Goal: Use online tool/utility: Utilize a website feature to perform a specific function

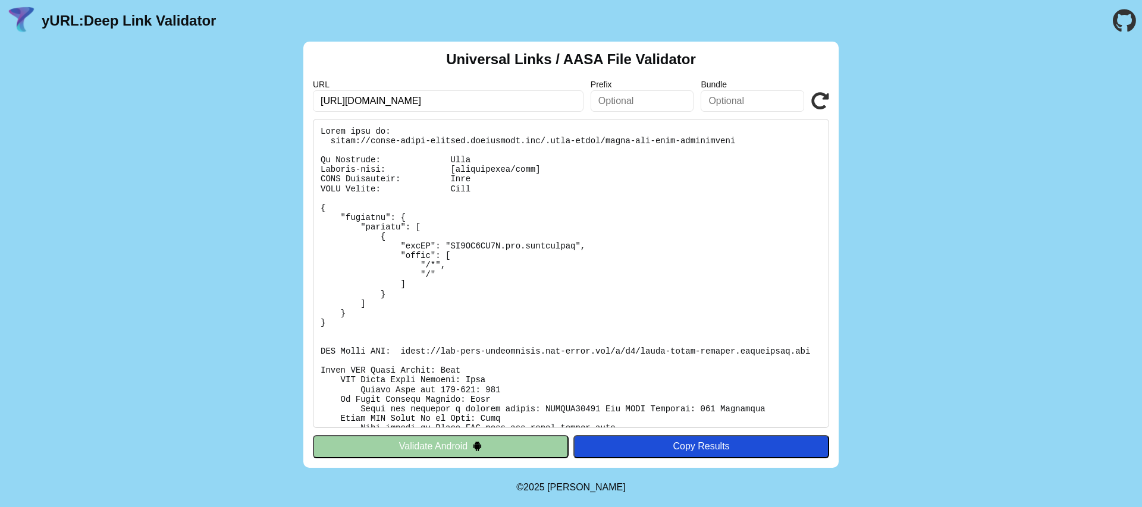
click at [481, 449] on img at bounding box center [477, 446] width 10 height 10
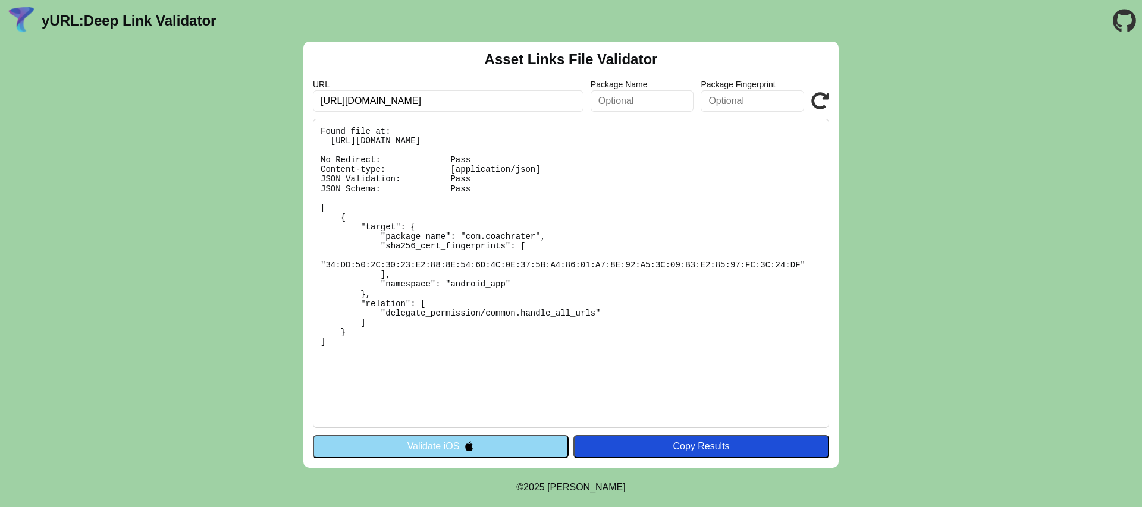
click at [486, 447] on button "Validate iOS" at bounding box center [441, 446] width 256 height 23
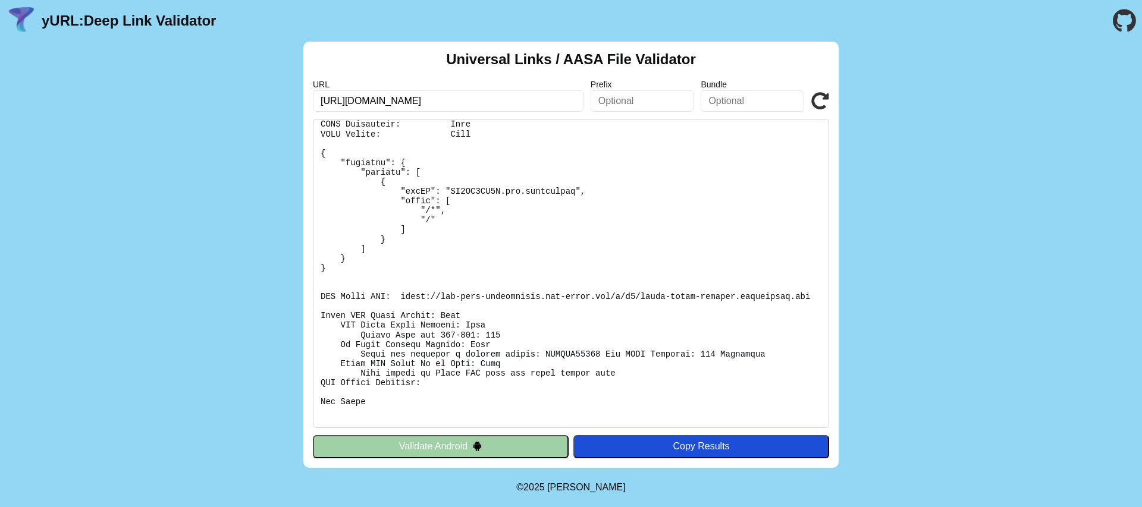
scroll to position [74, 0]
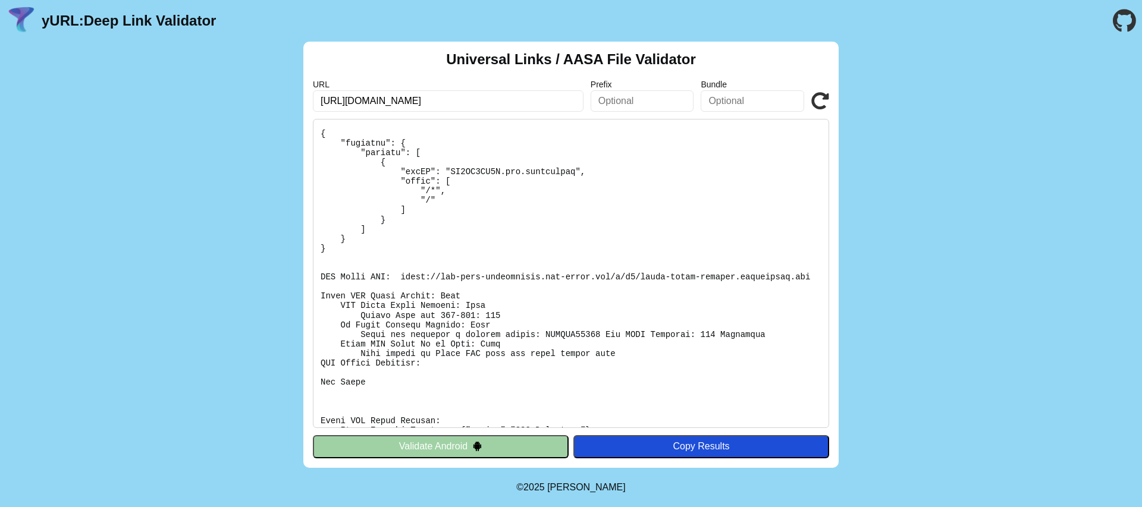
click at [443, 293] on pre at bounding box center [571, 273] width 516 height 309
click at [410, 102] on input "[URL][DOMAIN_NAME]" at bounding box center [448, 100] width 271 height 21
type input "https://coach-rater-qa.codiantdev.com"
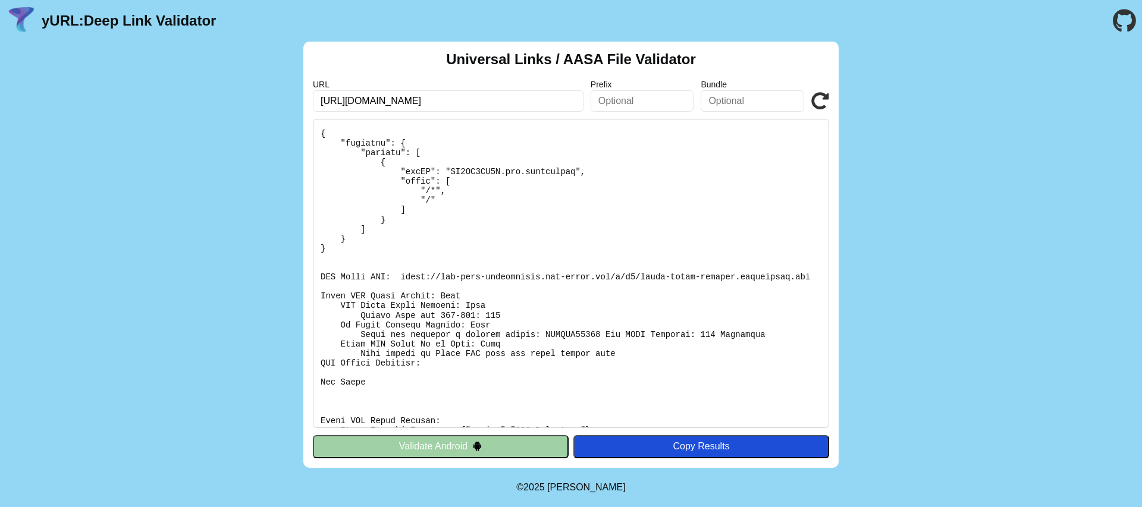
click button "Validate" at bounding box center [0, 0] width 0 height 0
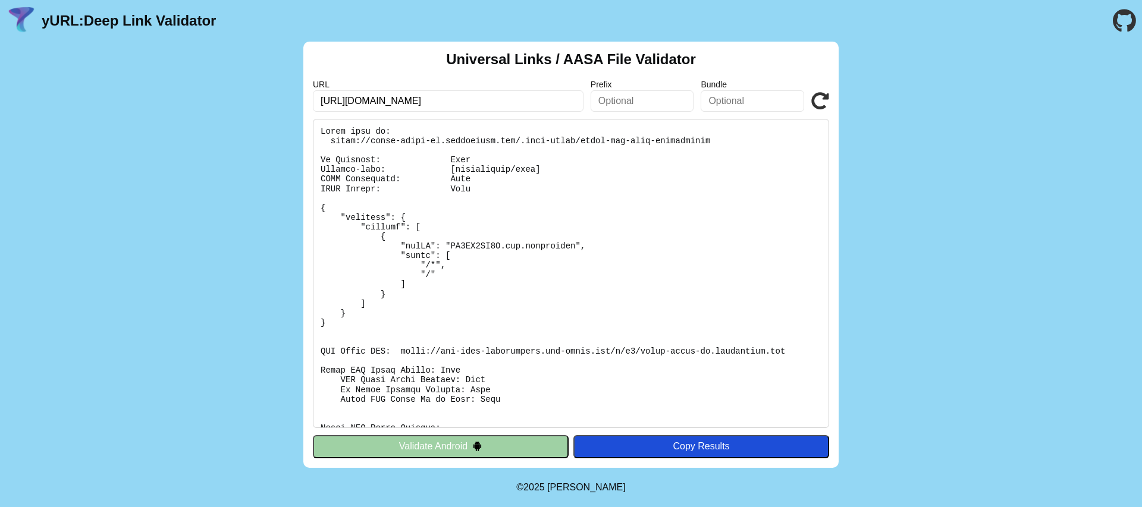
click at [404, 100] on input "https://coach-rater-qa.codiantdev.com" at bounding box center [448, 100] width 271 height 21
type input "[URL][DOMAIN_NAME]"
click button "Validate" at bounding box center [0, 0] width 0 height 0
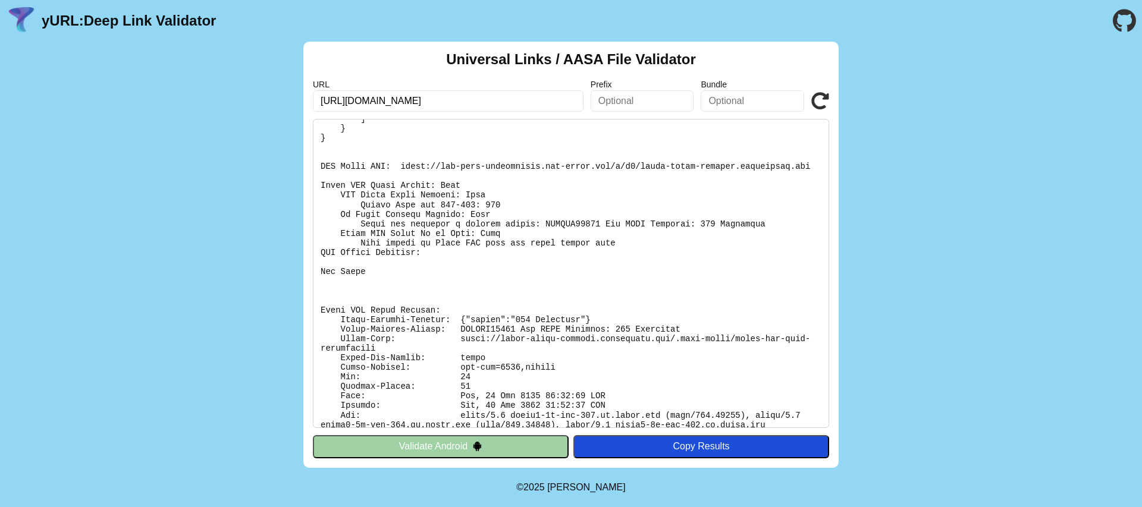
scroll to position [184, 0]
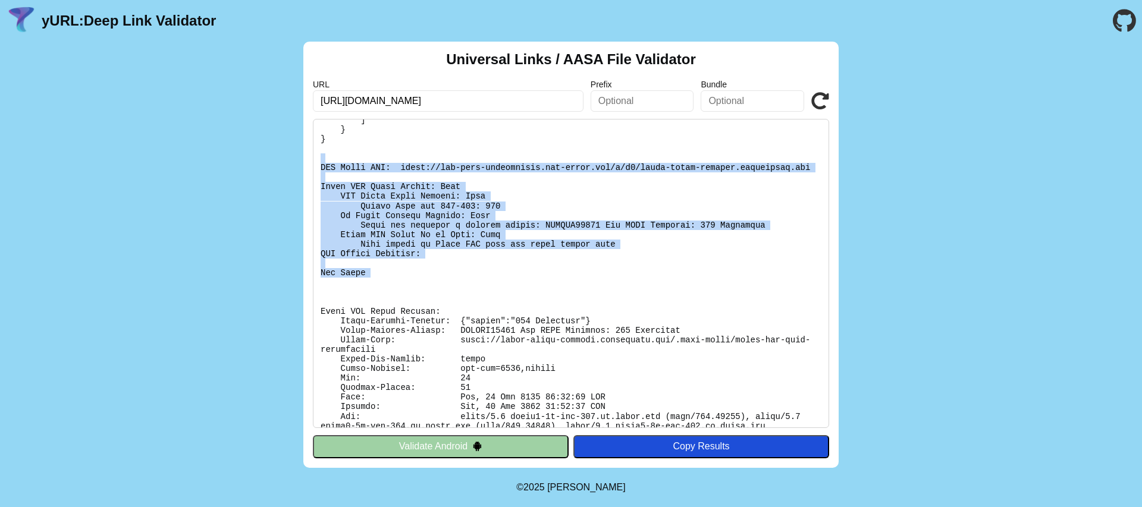
drag, startPoint x: 424, startPoint y: 279, endPoint x: 296, endPoint y: 162, distance: 172.6
click at [296, 162] on div "Universal Links / AASA File Validator URL [URL][DOMAIN_NAME] Prefix Bundle Vali…" at bounding box center [571, 255] width 1142 height 427
copy pre "CDN Cache URL: [URL][DOMAIN_NAME][DOMAIN_NAME] Apple CDN Cache Checks: Fail CDN…"
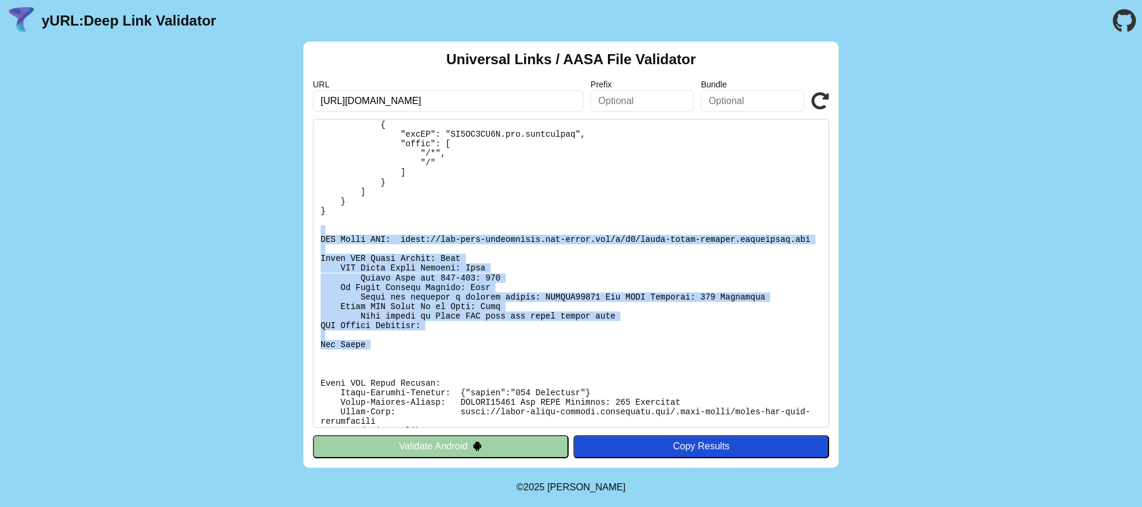
scroll to position [109, 0]
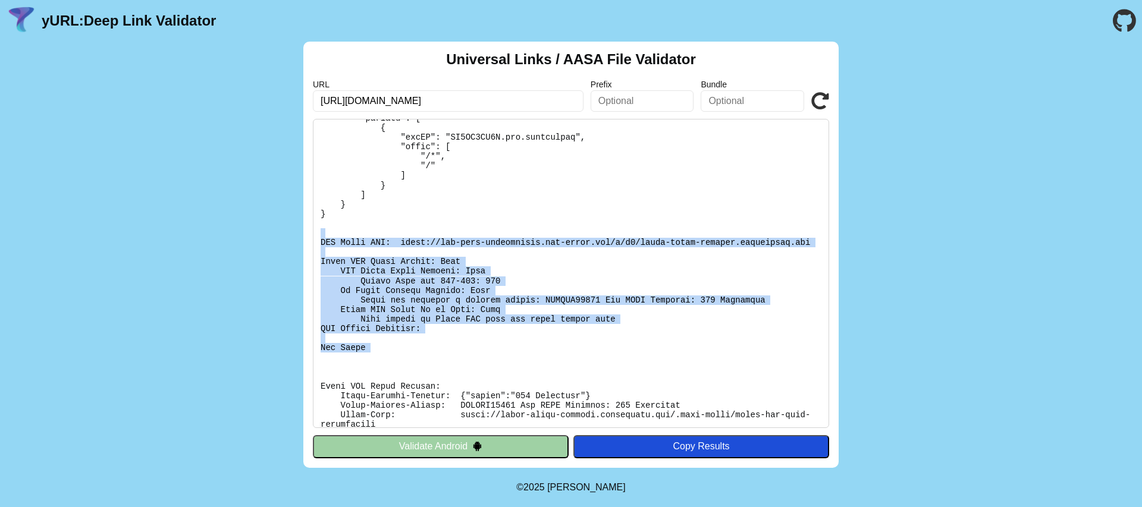
click at [416, 446] on button "Validate Android" at bounding box center [441, 446] width 256 height 23
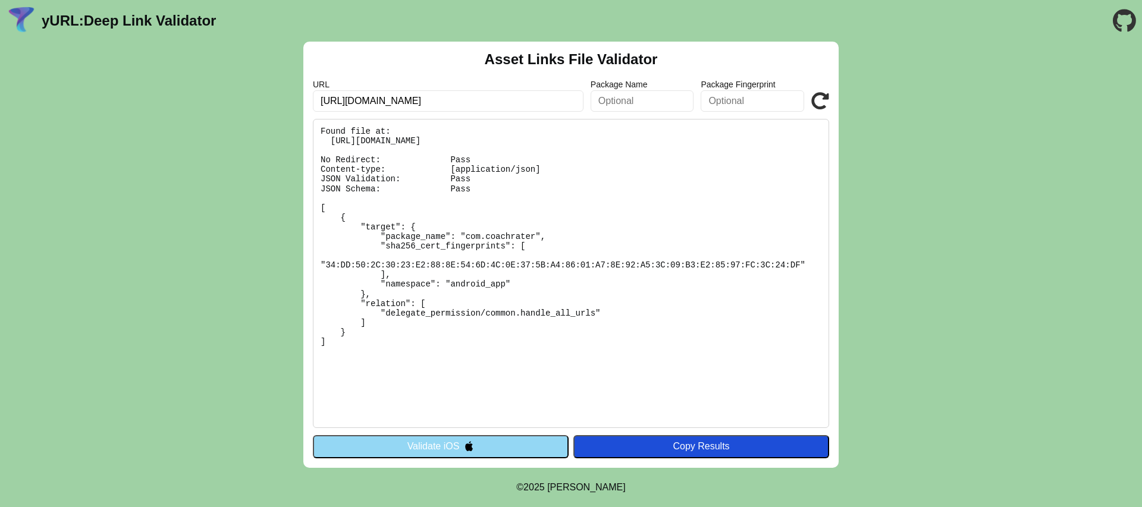
click at [468, 230] on pre "Found file at: https://coach-rater-staging.codiantdev.com/.well-known/assetlink…" at bounding box center [571, 273] width 516 height 309
drag, startPoint x: 466, startPoint y: 236, endPoint x: 537, endPoint y: 238, distance: 70.8
click at [537, 238] on pre "Found file at: https://coach-rater-staging.codiantdev.com/.well-known/assetlink…" at bounding box center [571, 273] width 516 height 309
click at [403, 264] on pre "Found file at: https://coach-rater-staging.codiantdev.com/.well-known/assetlink…" at bounding box center [571, 273] width 516 height 309
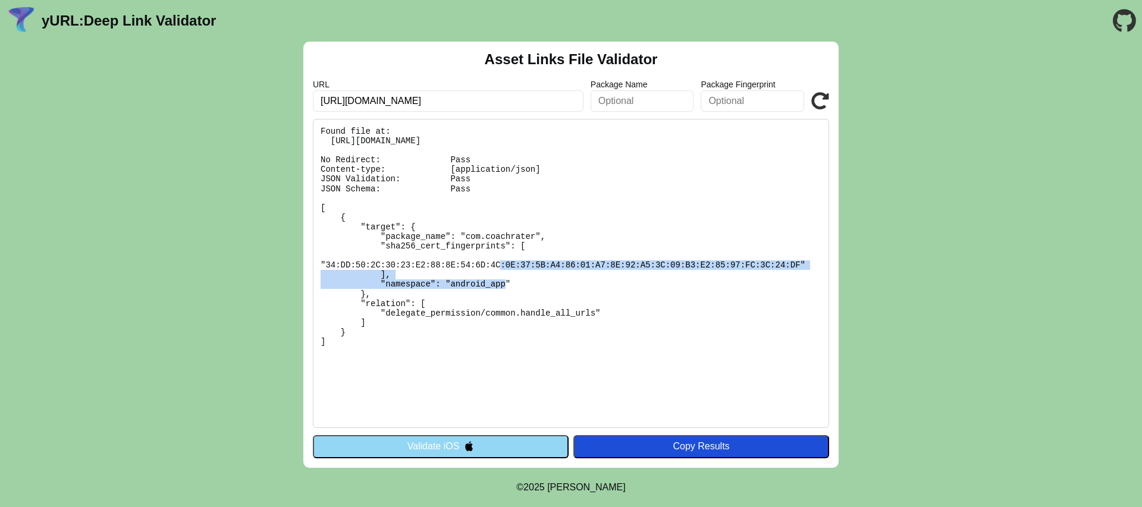
click at [403, 264] on pre "Found file at: https://coach-rater-staging.codiantdev.com/.well-known/assetlink…" at bounding box center [571, 273] width 516 height 309
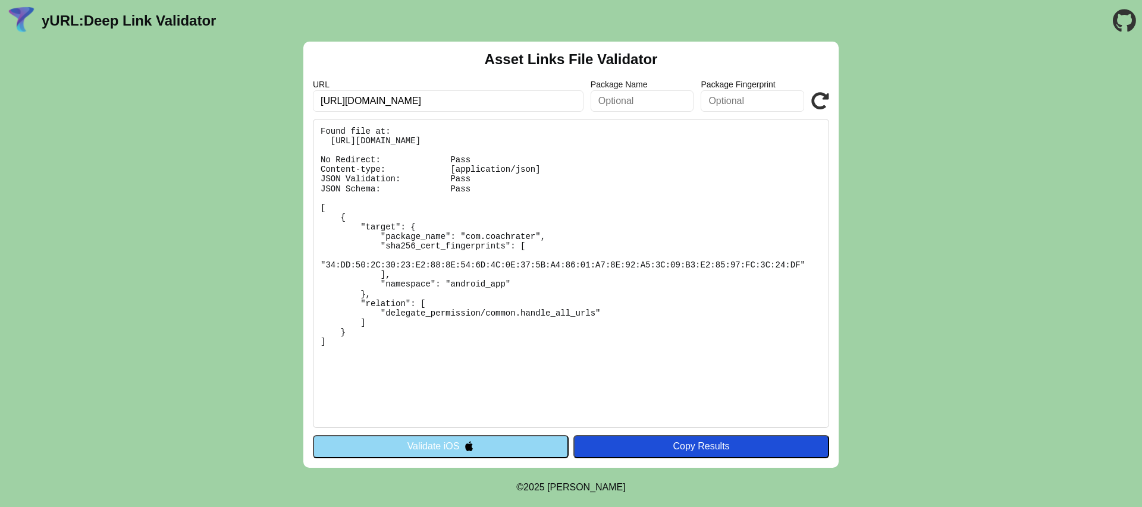
click at [403, 369] on pre "Found file at: https://coach-rater-staging.codiantdev.com/.well-known/assetlink…" at bounding box center [571, 273] width 516 height 309
click at [418, 104] on input "[URL][DOMAIN_NAME]" at bounding box center [448, 100] width 271 height 21
click at [821, 97] on icon at bounding box center [820, 101] width 18 height 18
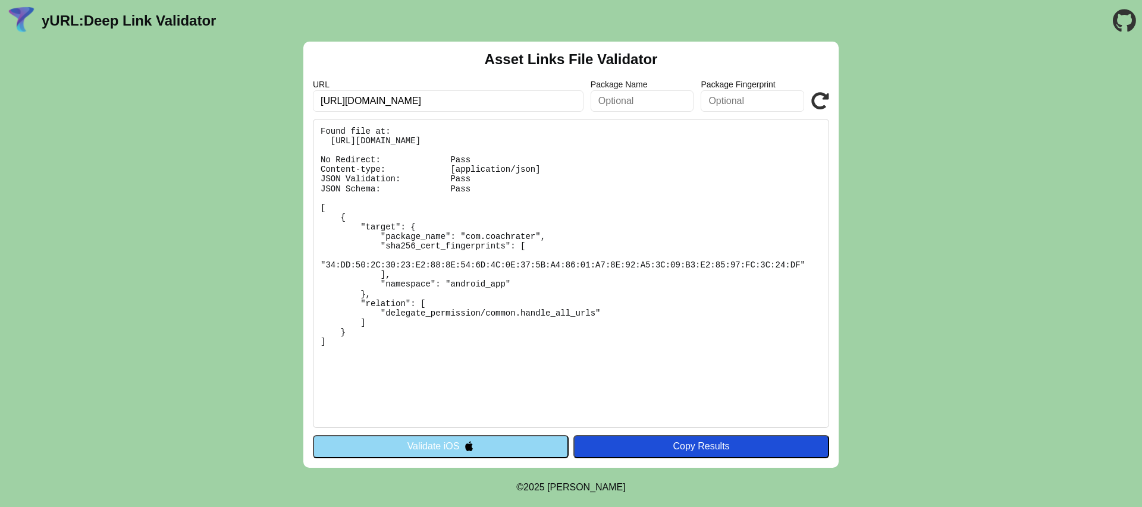
click at [821, 97] on icon at bounding box center [820, 101] width 18 height 18
click at [480, 199] on pre "Found file at: [URL][DOMAIN_NAME] No Redirect: Pass Content-type: [application/…" at bounding box center [571, 273] width 516 height 309
click at [415, 445] on button "Validate iOS" at bounding box center [441, 446] width 256 height 23
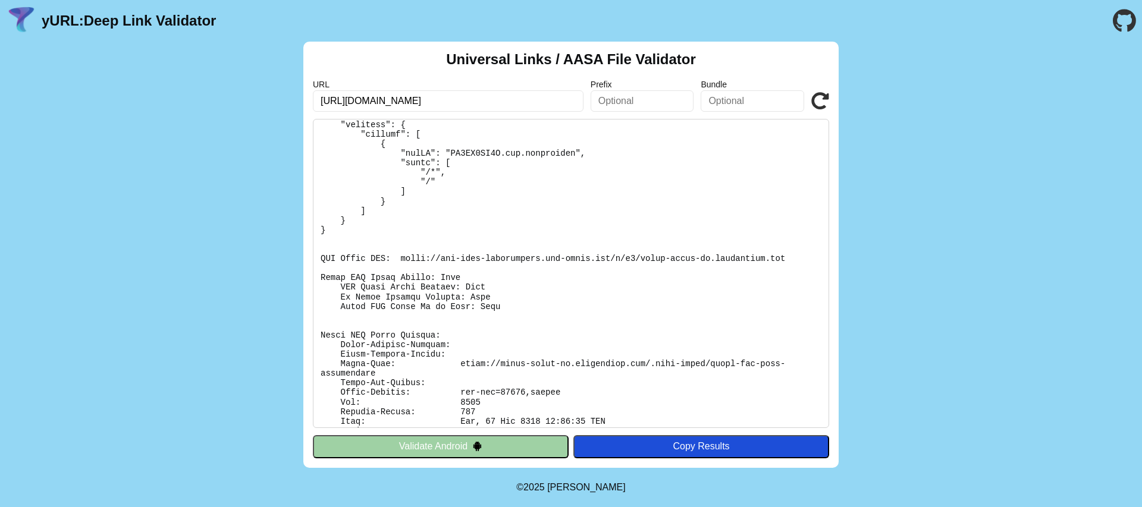
scroll to position [117, 0]
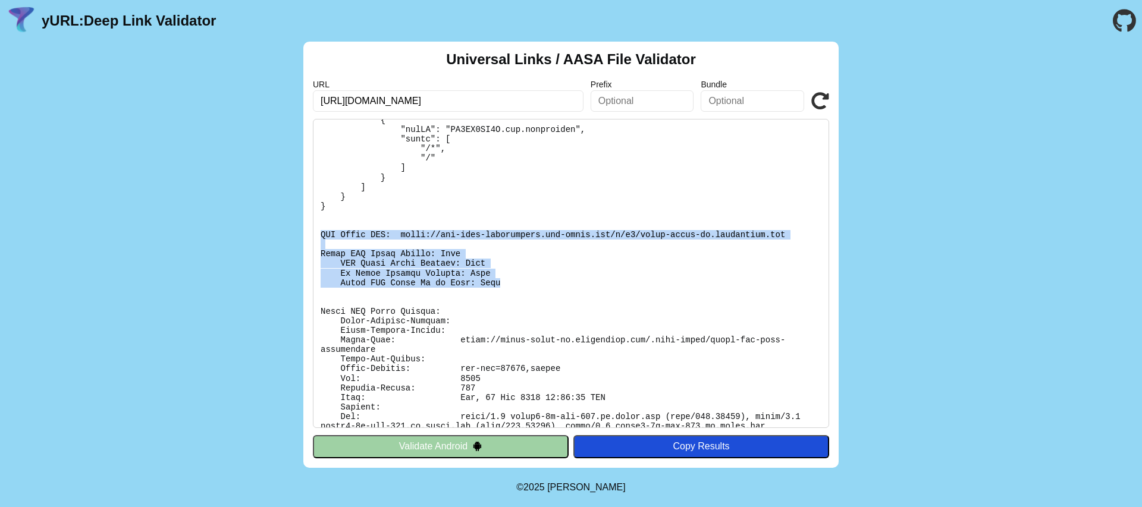
drag, startPoint x: 531, startPoint y: 285, endPoint x: 313, endPoint y: 237, distance: 223.0
click at [313, 237] on pre at bounding box center [571, 273] width 516 height 309
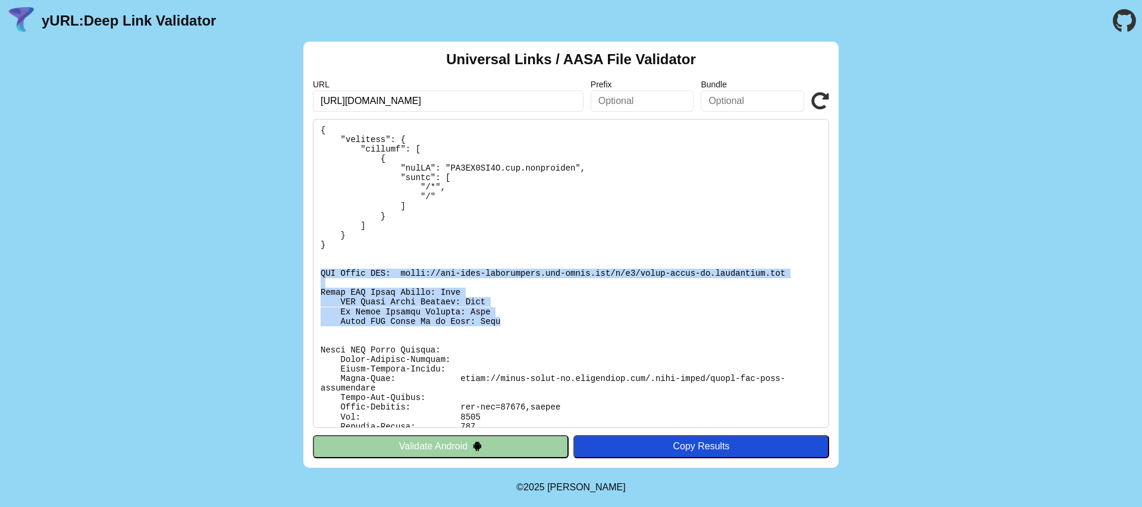
scroll to position [0, 0]
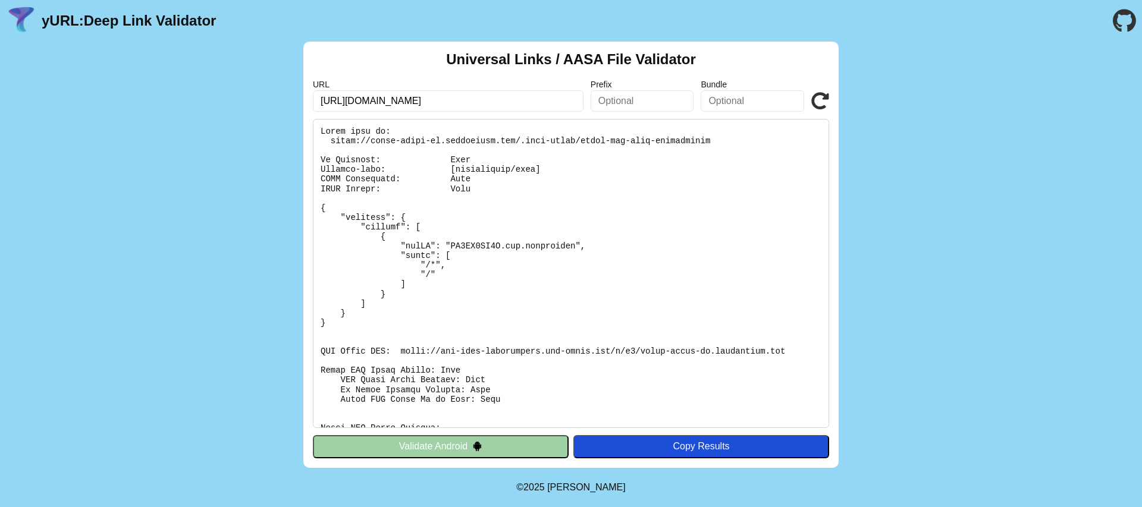
click at [413, 432] on div "Universal Links / AASA File Validator URL https://coach-rater-qa.codiantdev.com…" at bounding box center [570, 255] width 535 height 427
click at [399, 101] on input "https://coach-rater-qa.codiantdev.com" at bounding box center [448, 100] width 271 height 21
type input "[URL][DOMAIN_NAME]"
click button "Validate" at bounding box center [0, 0] width 0 height 0
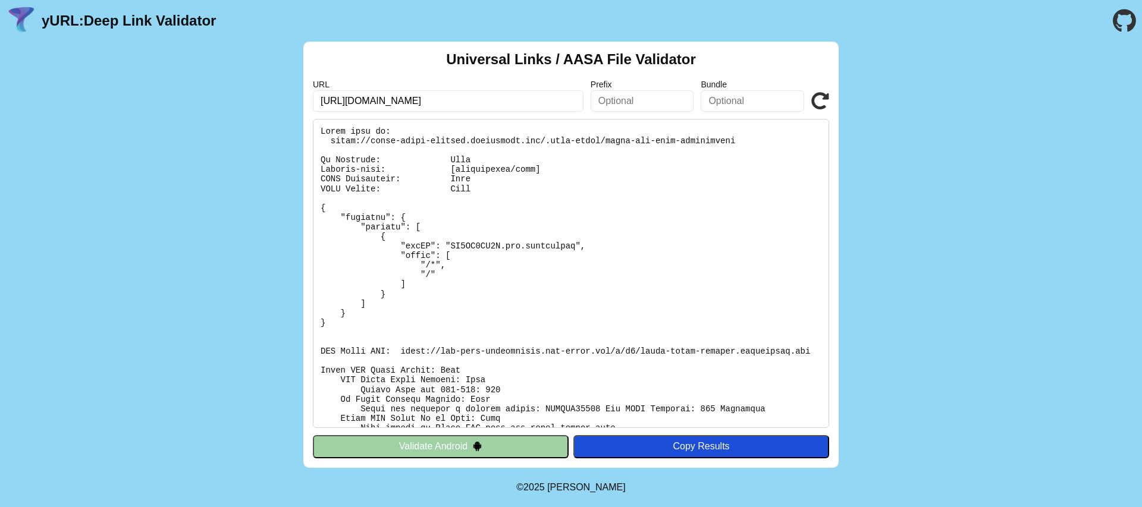
click at [434, 437] on button "Validate Android" at bounding box center [441, 446] width 256 height 23
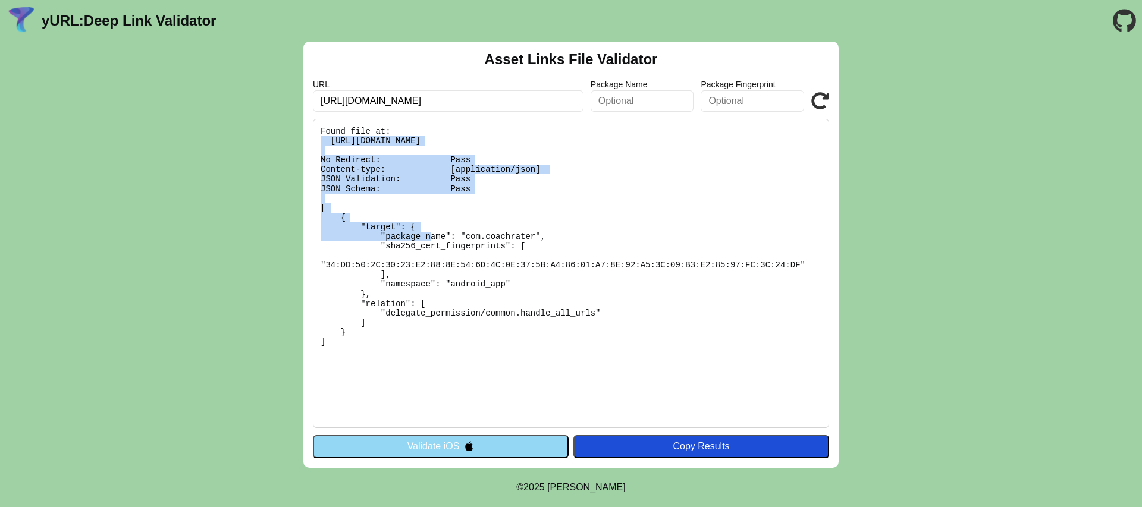
drag, startPoint x: 494, startPoint y: 192, endPoint x: 266, endPoint y: 145, distance: 233.2
click at [266, 145] on div "Asset Links File Validator URL https://coach-rater-staging.codiantdev.com Packa…" at bounding box center [571, 255] width 1142 height 427
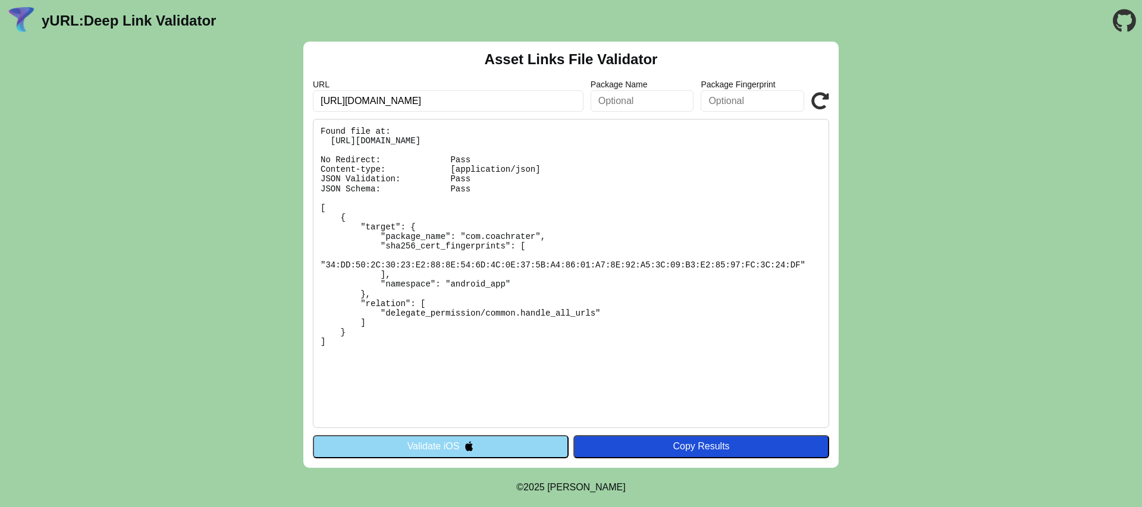
click at [449, 244] on pre "Found file at: https://coach-rater-staging.codiantdev.com/.well-known/assetlink…" at bounding box center [571, 273] width 516 height 309
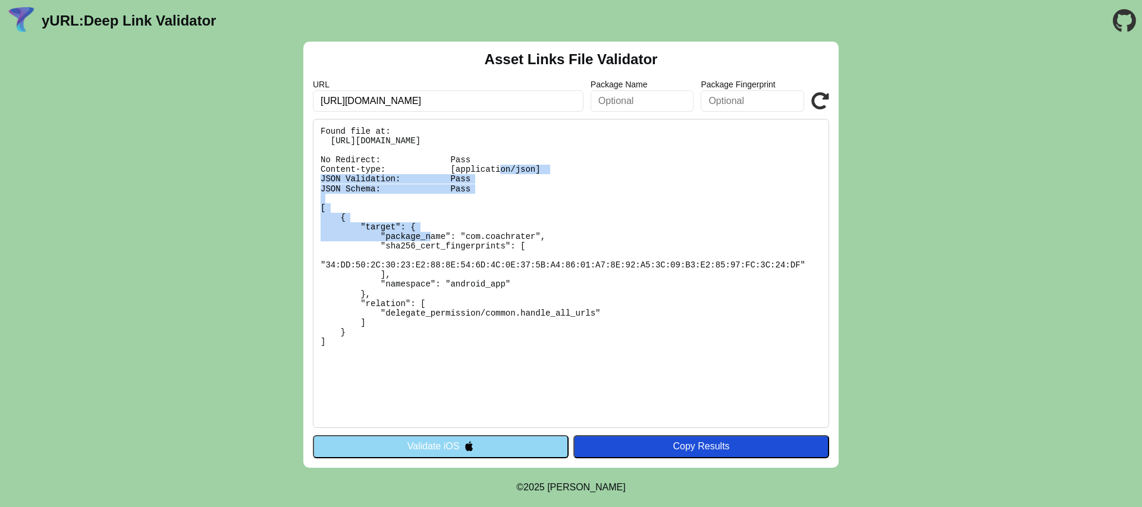
drag, startPoint x: 496, startPoint y: 185, endPoint x: 308, endPoint y: 156, distance: 189.6
click at [308, 159] on div "Asset Links File Validator URL https://coach-rater-staging.codiantdev.com Packa…" at bounding box center [570, 255] width 535 height 427
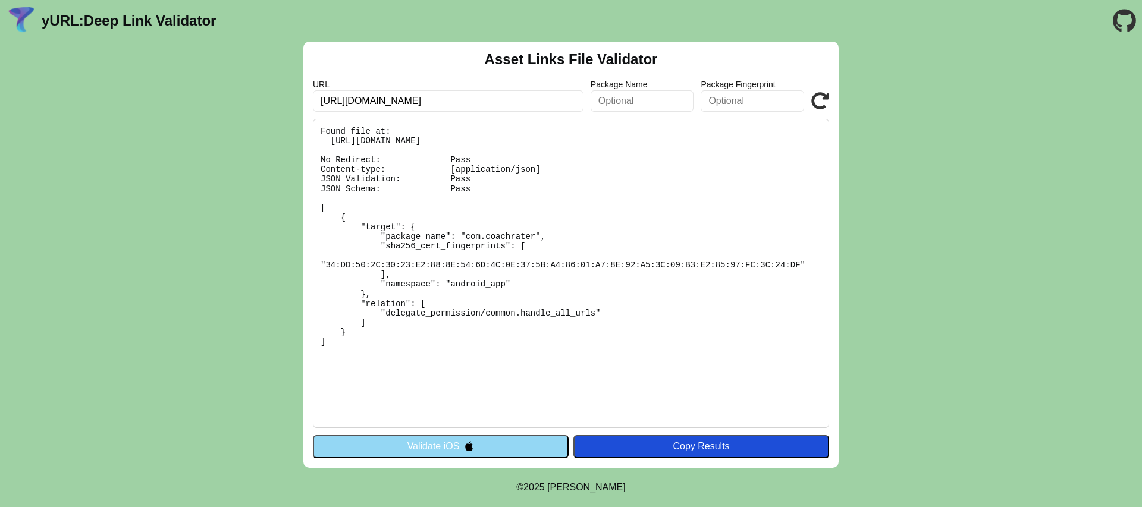
click at [452, 141] on pre "Found file at: https://coach-rater-staging.codiantdev.com/.well-known/assetlink…" at bounding box center [571, 273] width 516 height 309
copy pre "https://coach-rater-staging.codiantdev.com/.well-known/assetlinks.json"
click at [386, 434] on div "Asset Links File Validator URL https://coach-rater-staging.codiantdev.com Packa…" at bounding box center [570, 255] width 535 height 427
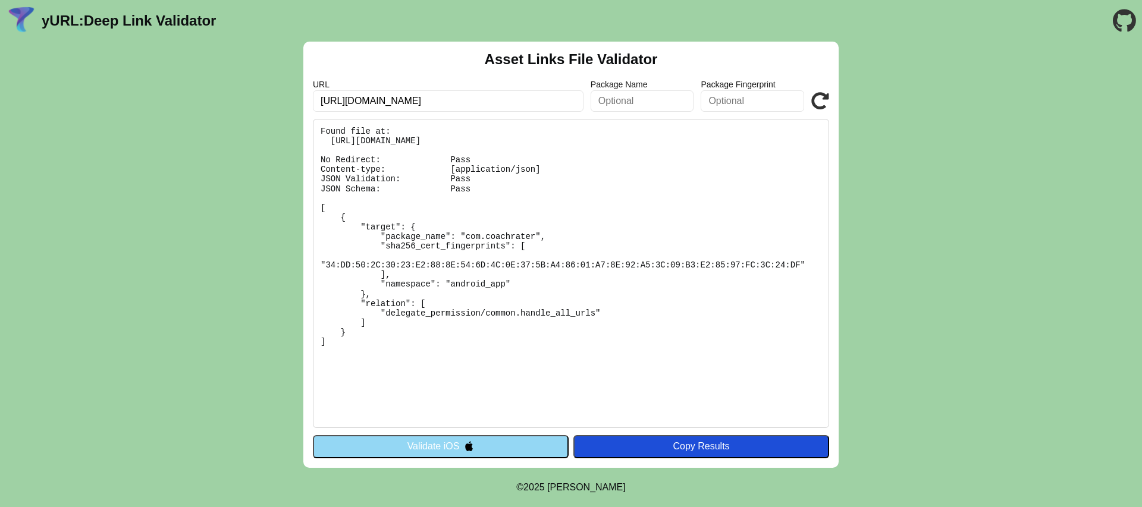
click at [383, 438] on button "Validate iOS" at bounding box center [441, 446] width 256 height 23
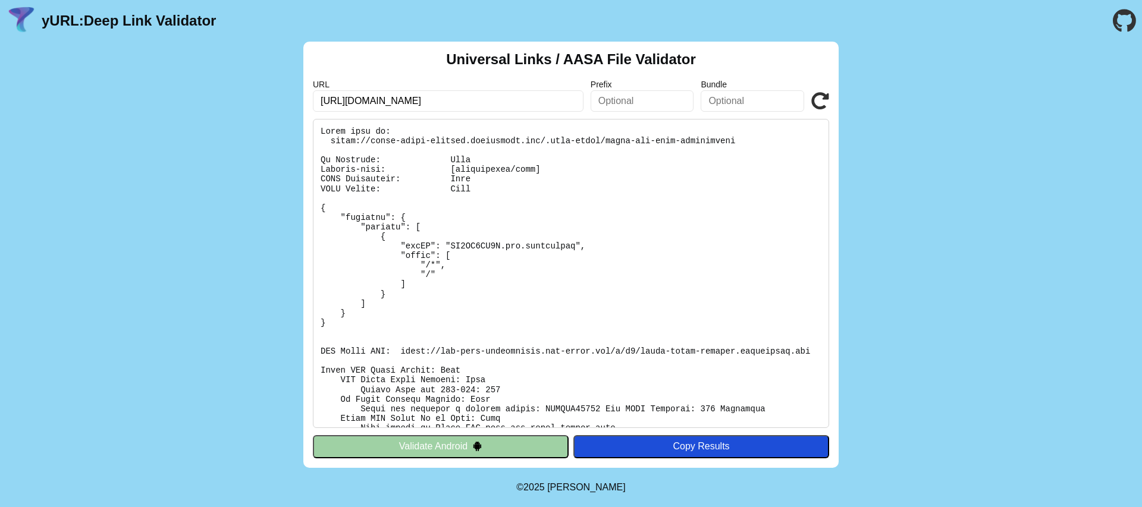
click at [457, 438] on button "Validate Android" at bounding box center [441, 446] width 256 height 23
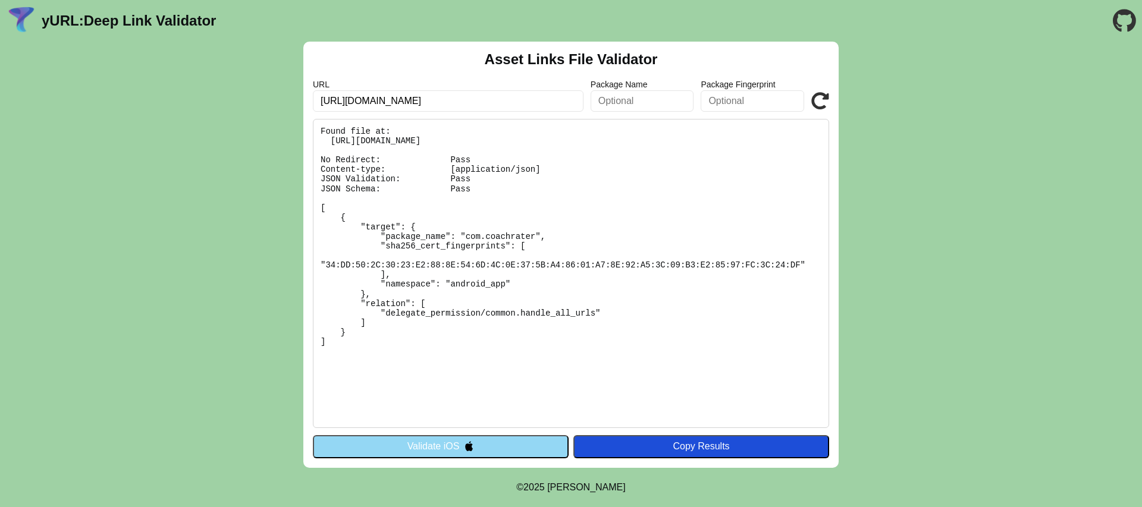
click at [684, 209] on pre "Found file at: [URL][DOMAIN_NAME] No Redirect: Pass Content-type: [application/…" at bounding box center [571, 273] width 516 height 309
